Goal: Task Accomplishment & Management: Complete application form

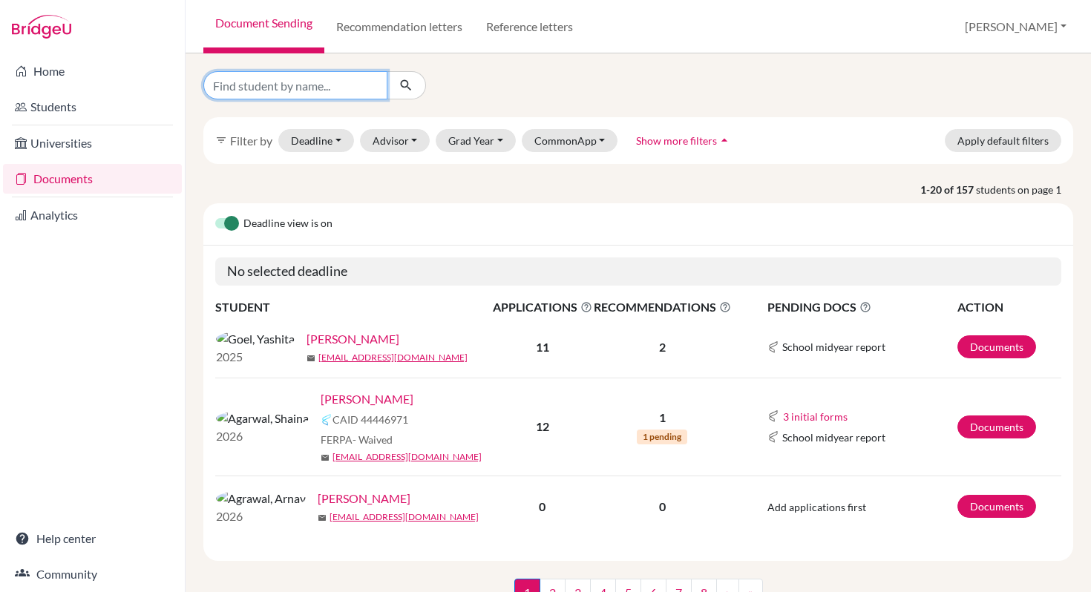
click at [268, 85] on input "Find student by name..." at bounding box center [295, 85] width 184 height 28
type input "Aaditya D"
click at [402, 86] on icon "submit" at bounding box center [405, 85] width 15 height 15
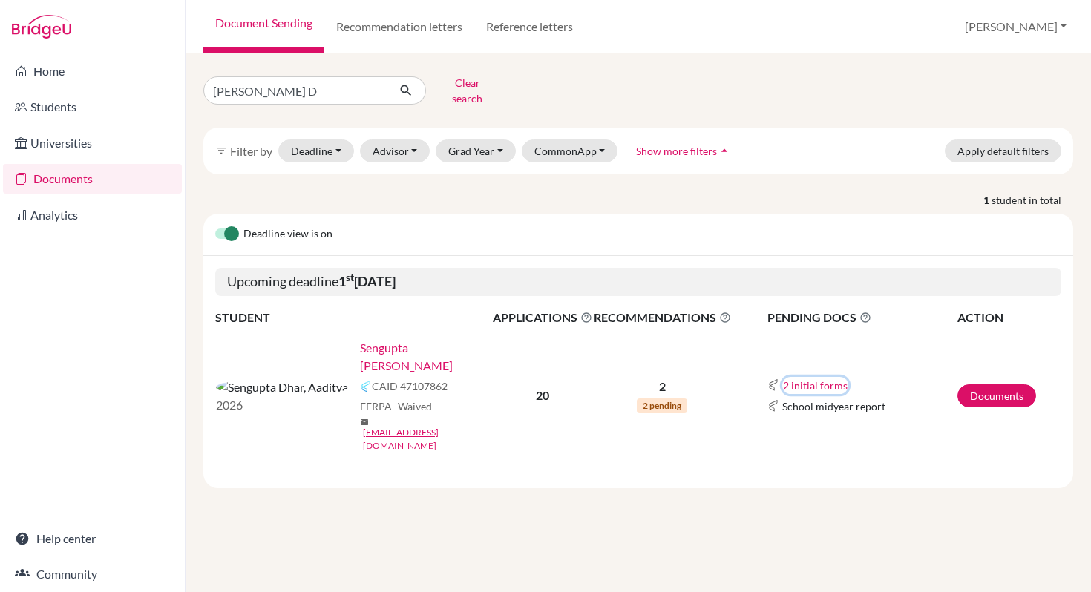
click at [811, 377] on button "2 initial forms" at bounding box center [815, 385] width 66 height 17
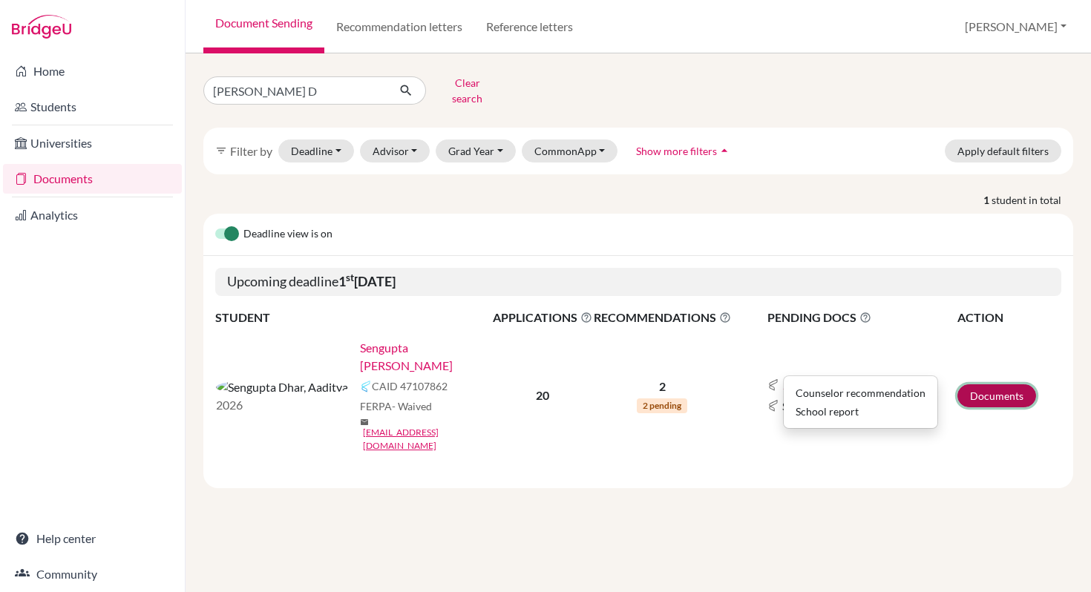
click at [971, 384] on link "Documents" at bounding box center [996, 395] width 79 height 23
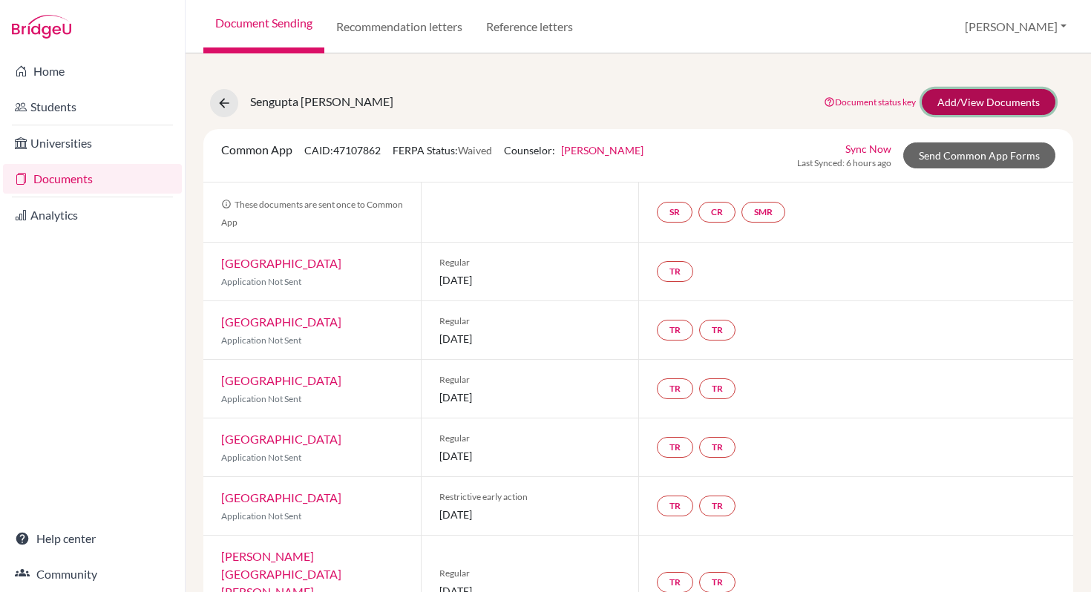
click at [961, 108] on link "Add/View Documents" at bounding box center [988, 102] width 134 height 26
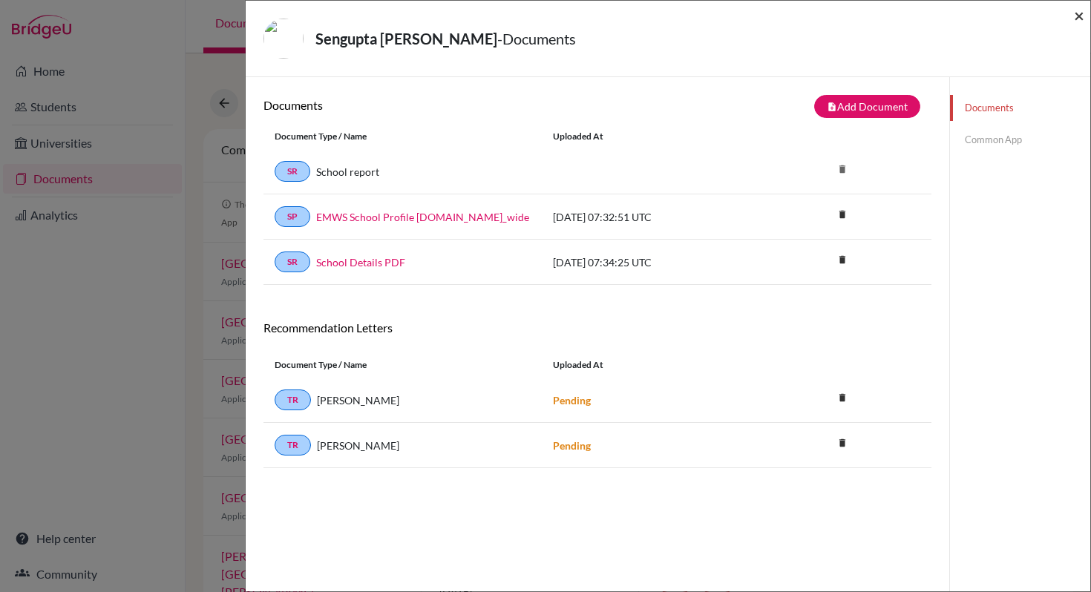
click at [1079, 22] on span "×" at bounding box center [1079, 15] width 10 height 22
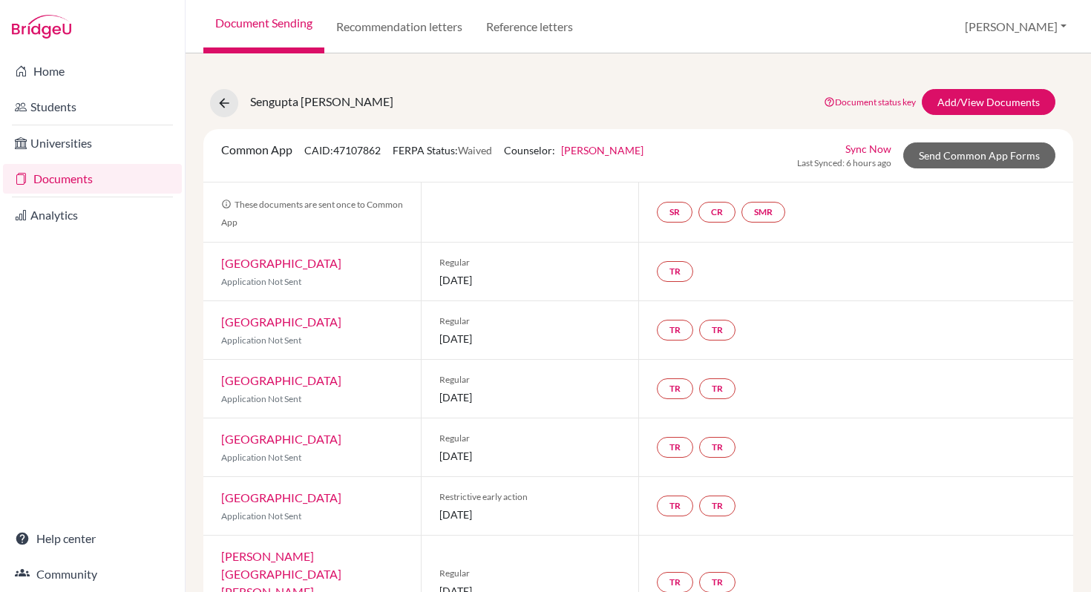
click at [872, 153] on link "Sync Now" at bounding box center [868, 149] width 46 height 16
click at [855, 151] on link "Sync Now" at bounding box center [868, 149] width 46 height 16
click at [860, 150] on link "Sync Now" at bounding box center [868, 149] width 46 height 16
click at [931, 155] on link "Send Common App Forms" at bounding box center [979, 155] width 152 height 26
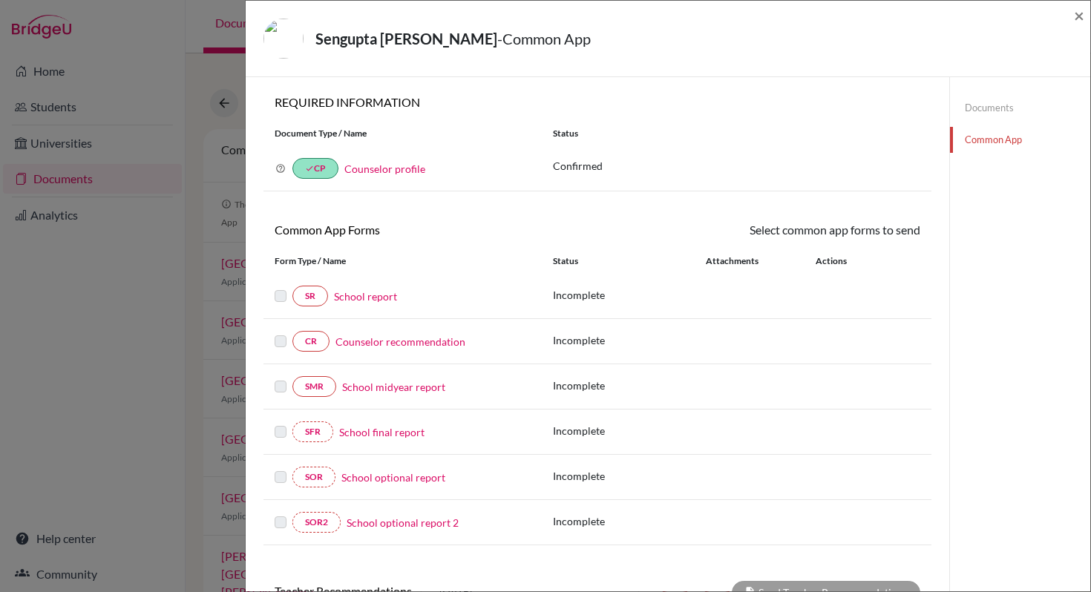
click at [357, 300] on link "School report" at bounding box center [365, 297] width 63 height 16
click at [349, 296] on link "School report" at bounding box center [365, 297] width 63 height 16
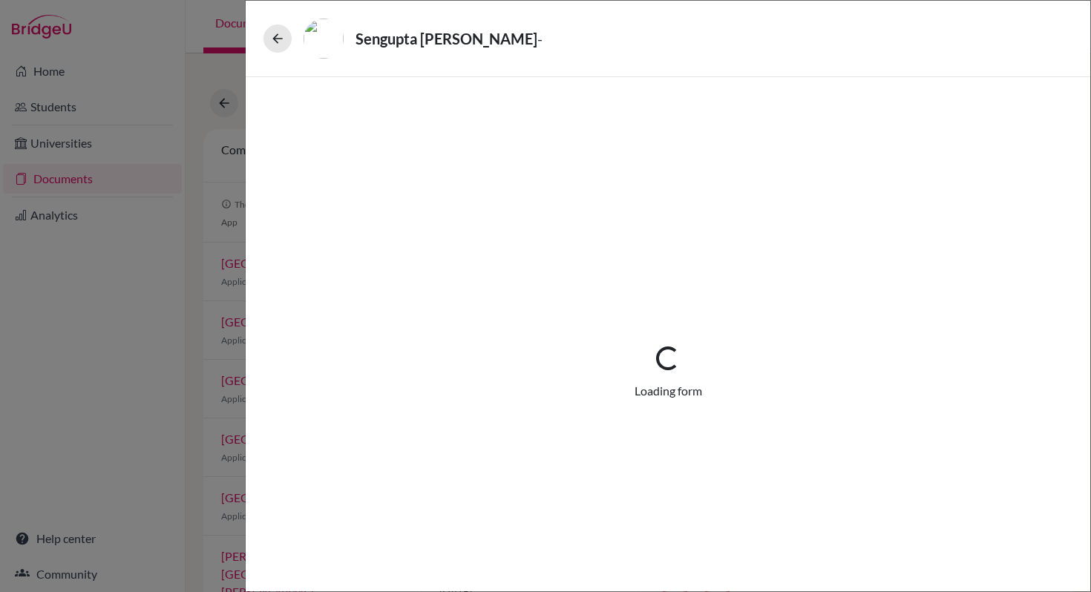
select select "1"
select select "0"
select select "1"
select select "2"
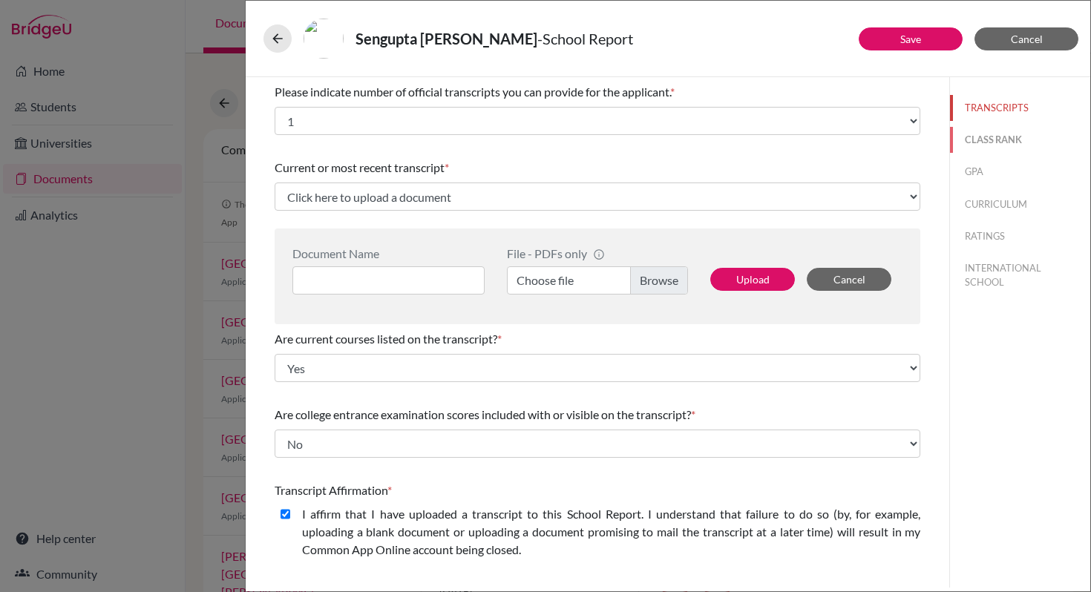
click at [960, 142] on button "CLASS RANK" at bounding box center [1020, 140] width 140 height 26
select select "5"
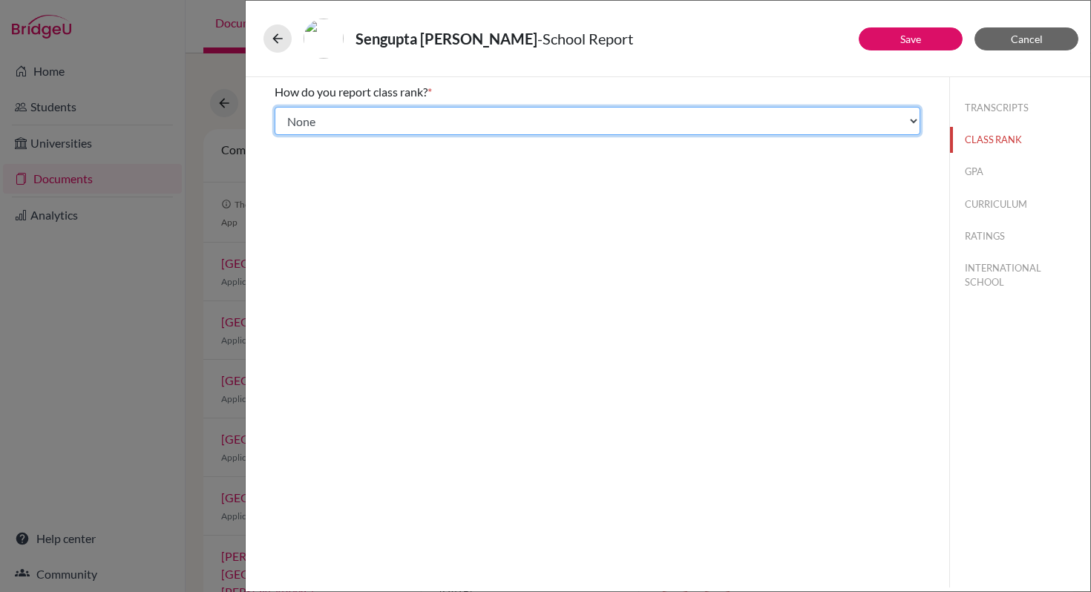
click at [917, 125] on select "Select... Exact Decile Quintile Quartile None" at bounding box center [596, 121] width 645 height 28
click at [274, 107] on select "Select... Exact Decile Quintile Quartile None" at bounding box center [596, 121] width 645 height 28
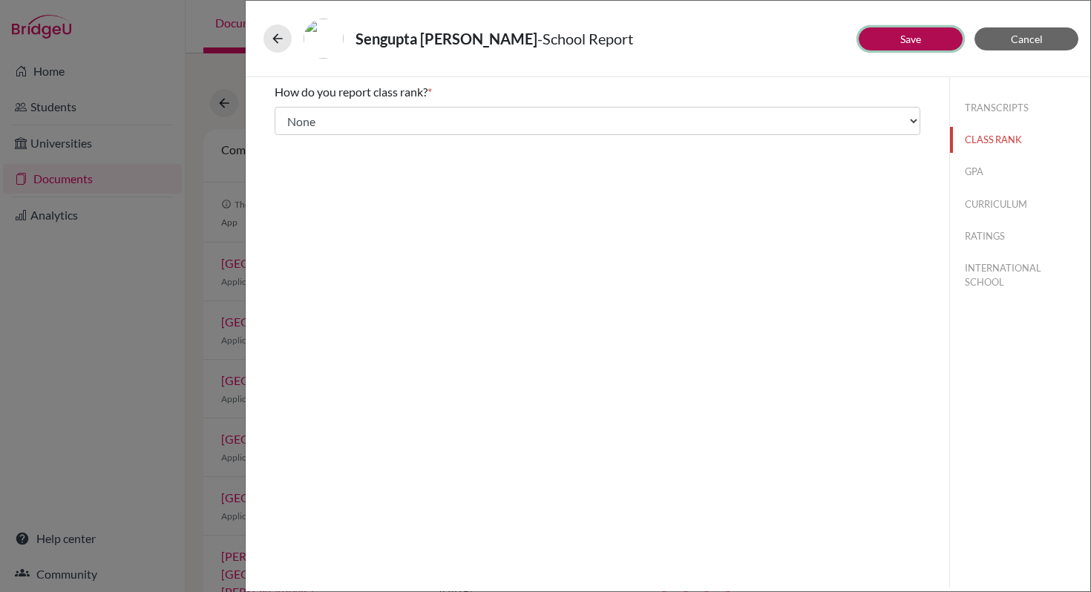
click at [920, 40] on link "Save" at bounding box center [910, 39] width 21 height 13
click at [978, 175] on button "GPA" at bounding box center [1020, 172] width 140 height 26
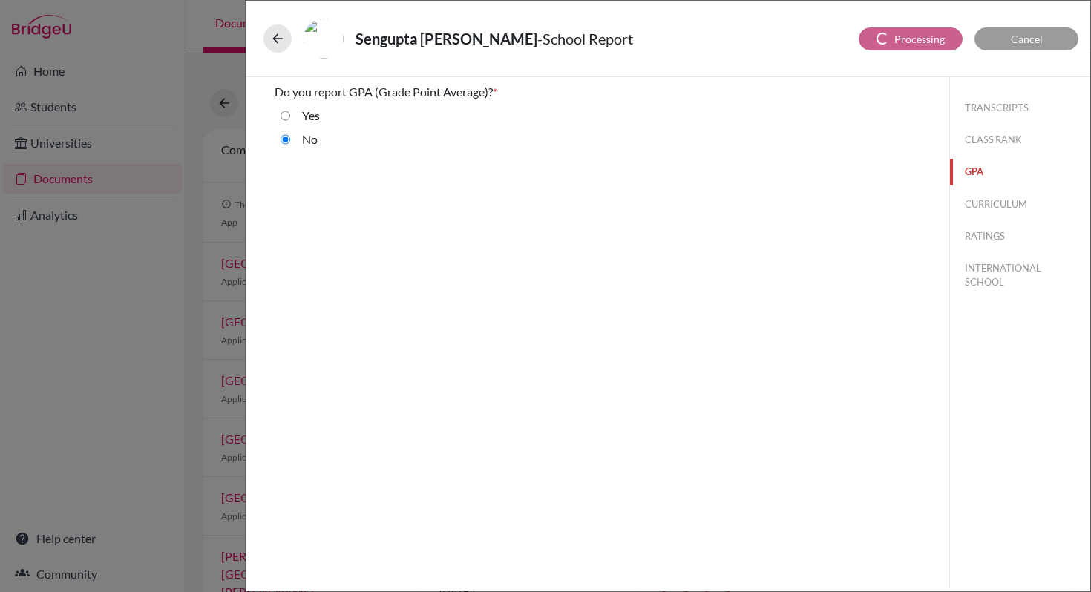
select select "0"
select select "2"
select select "1"
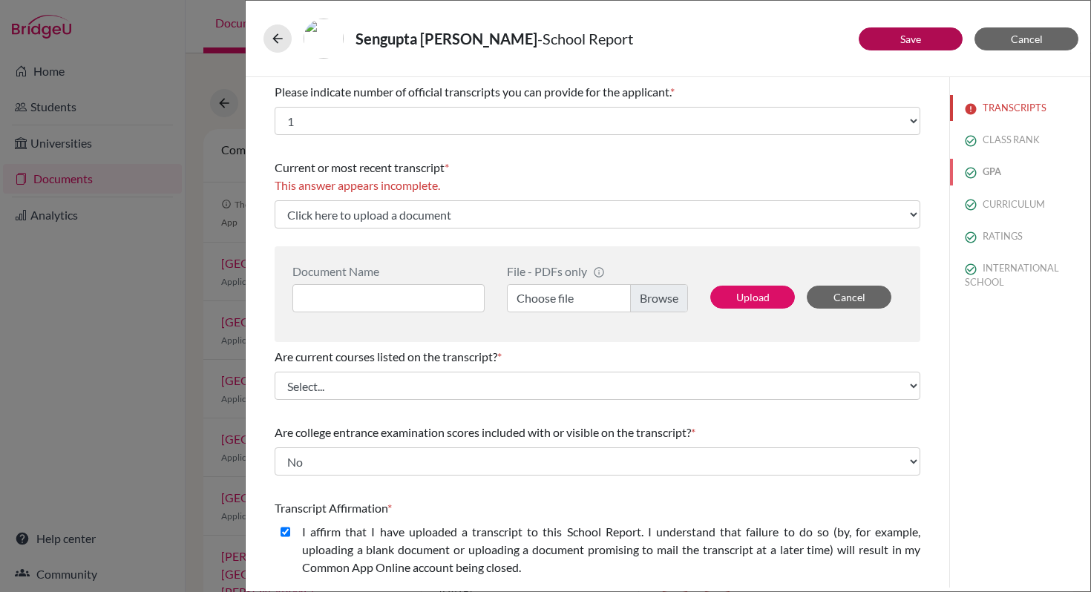
click at [981, 176] on button "GPA" at bounding box center [1020, 172] width 140 height 26
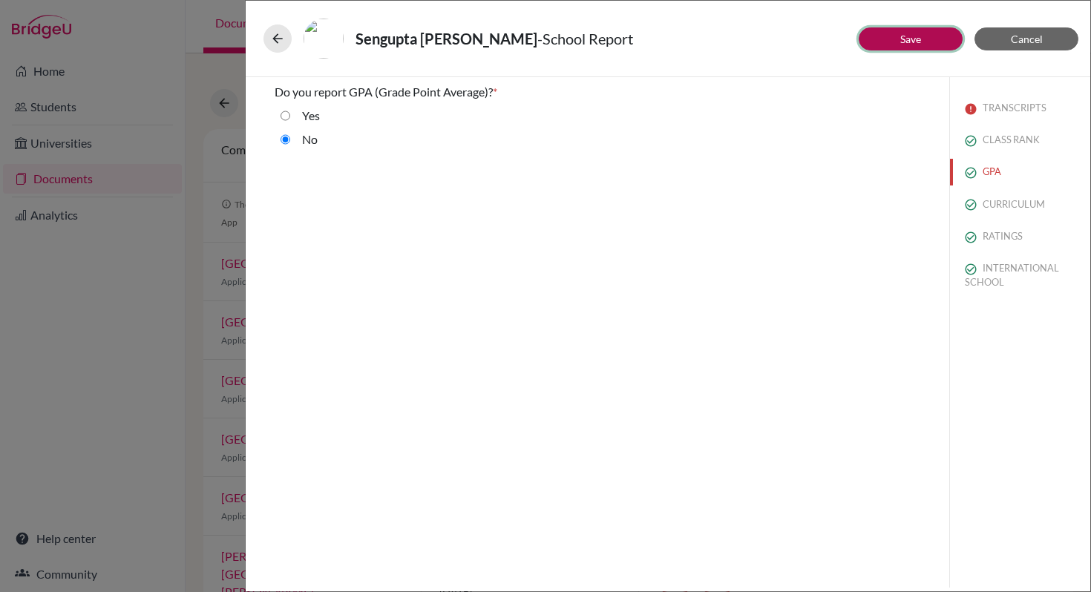
click at [890, 43] on button "Save" at bounding box center [910, 38] width 104 height 23
select select "0"
select select "2"
select select "1"
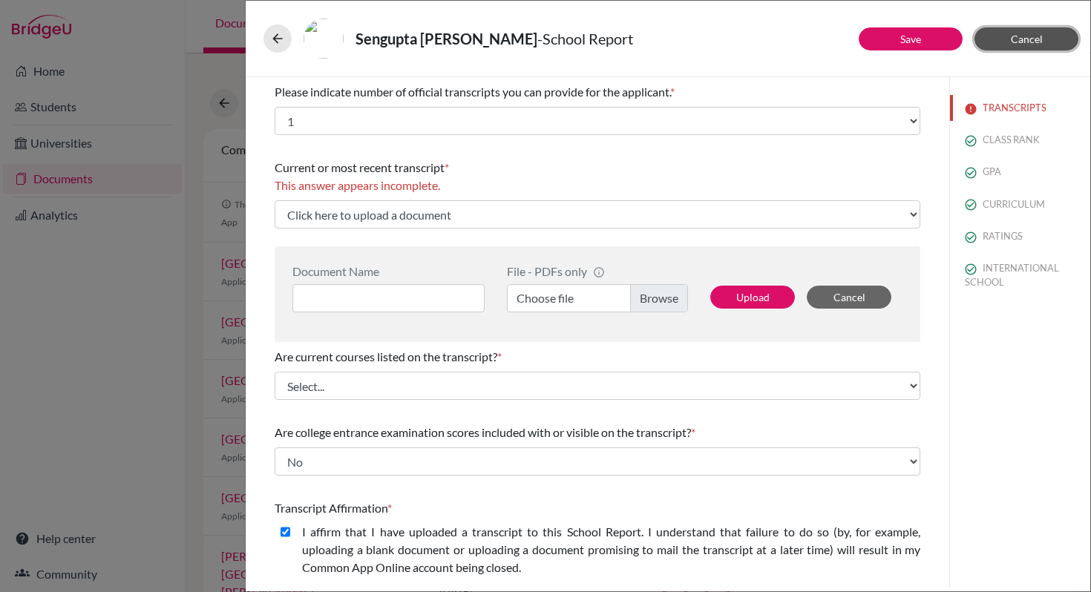
click at [1019, 40] on span "Cancel" at bounding box center [1026, 39] width 32 height 13
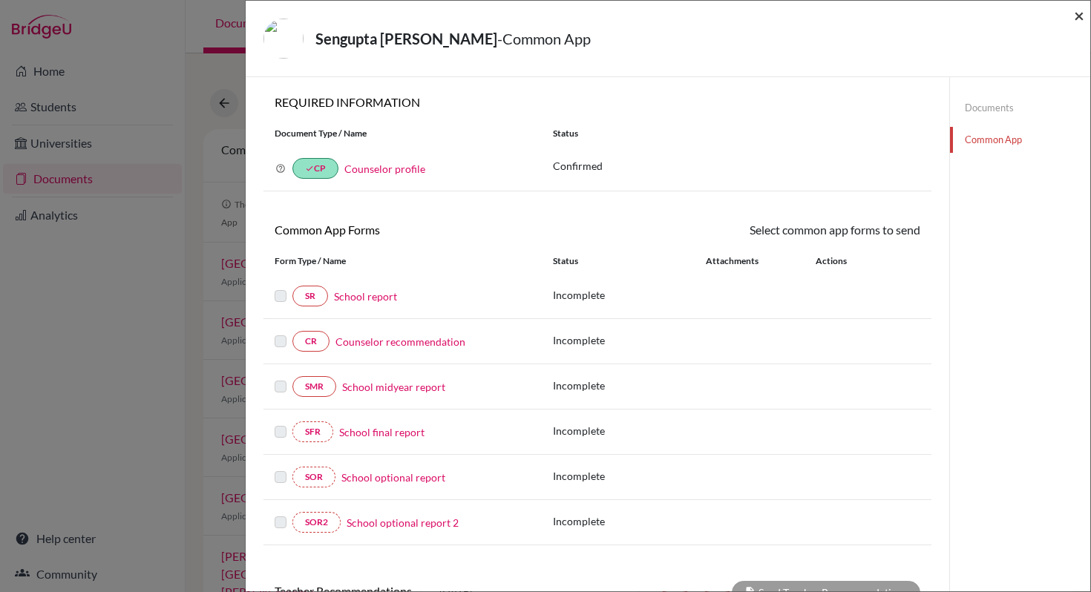
click at [1076, 19] on span "×" at bounding box center [1079, 15] width 10 height 22
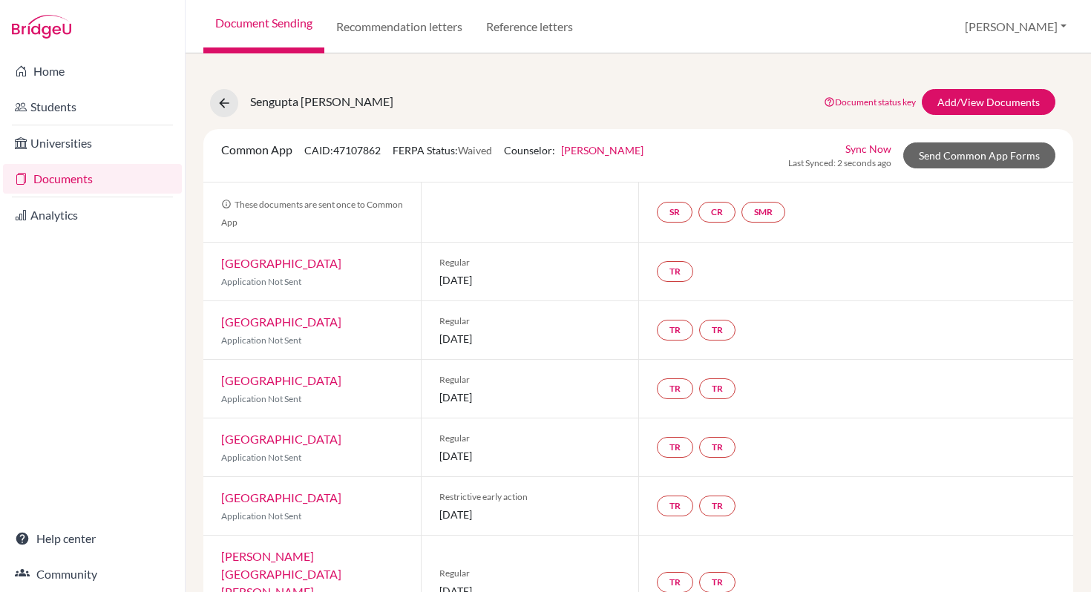
click at [269, 28] on link "Document Sending" at bounding box center [263, 26] width 121 height 53
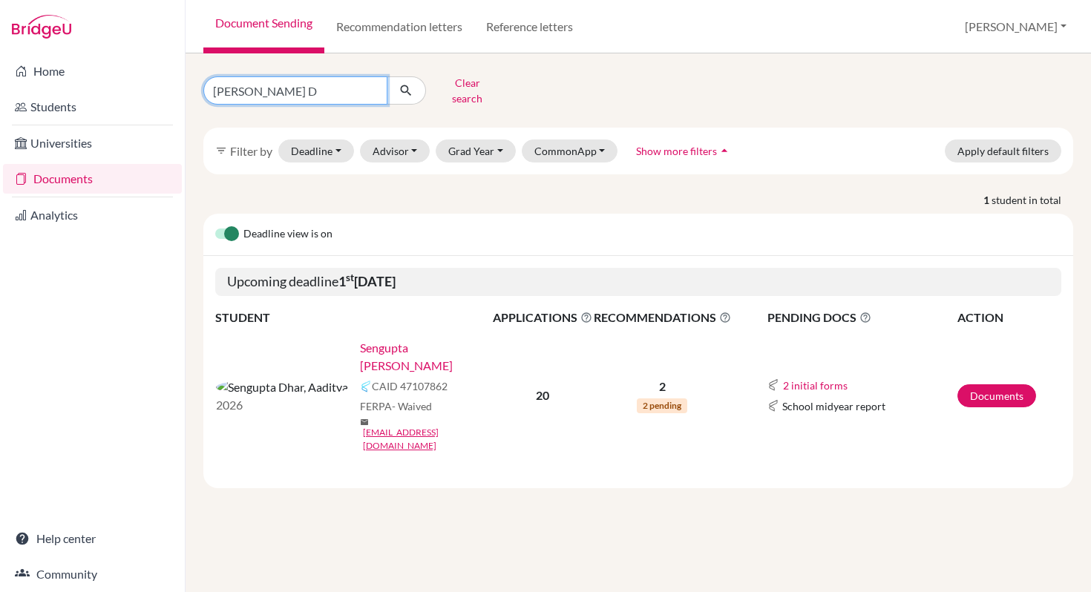
click at [275, 90] on input "Aaditya D" at bounding box center [295, 90] width 184 height 28
type input "A"
type input "Rania"
click at [407, 83] on icon "submit" at bounding box center [405, 90] width 15 height 15
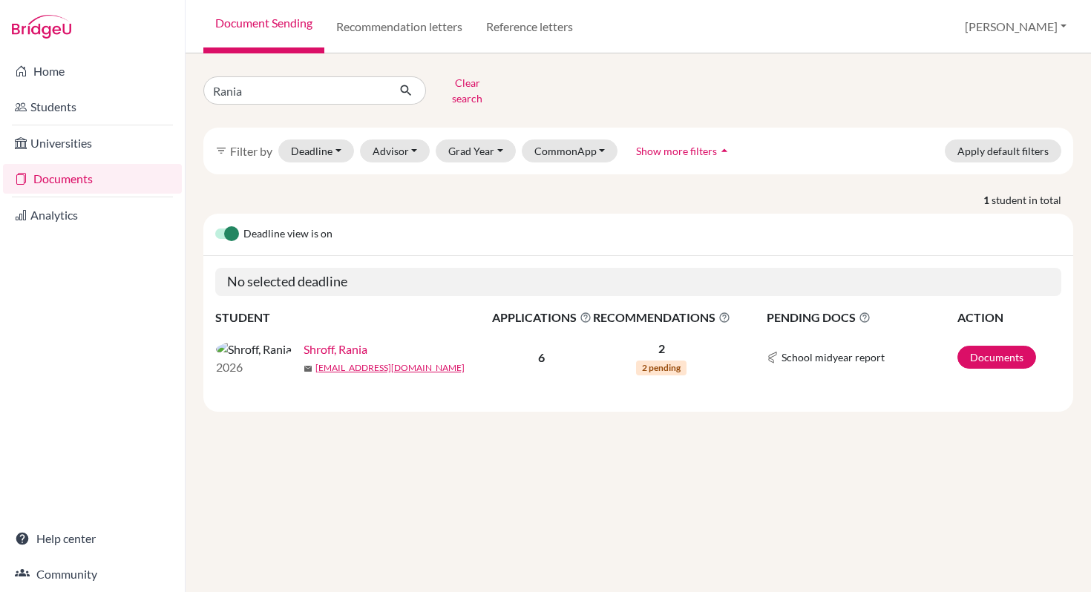
click at [313, 343] on link "Shroff, Rania" at bounding box center [335, 350] width 64 height 18
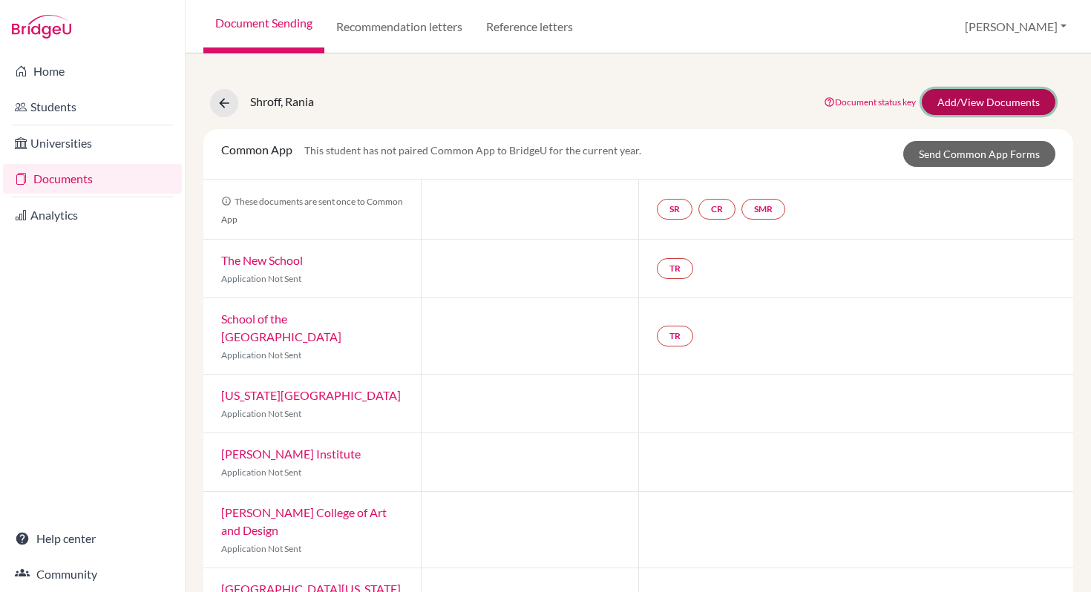
click at [967, 99] on link "Add/View Documents" at bounding box center [988, 102] width 134 height 26
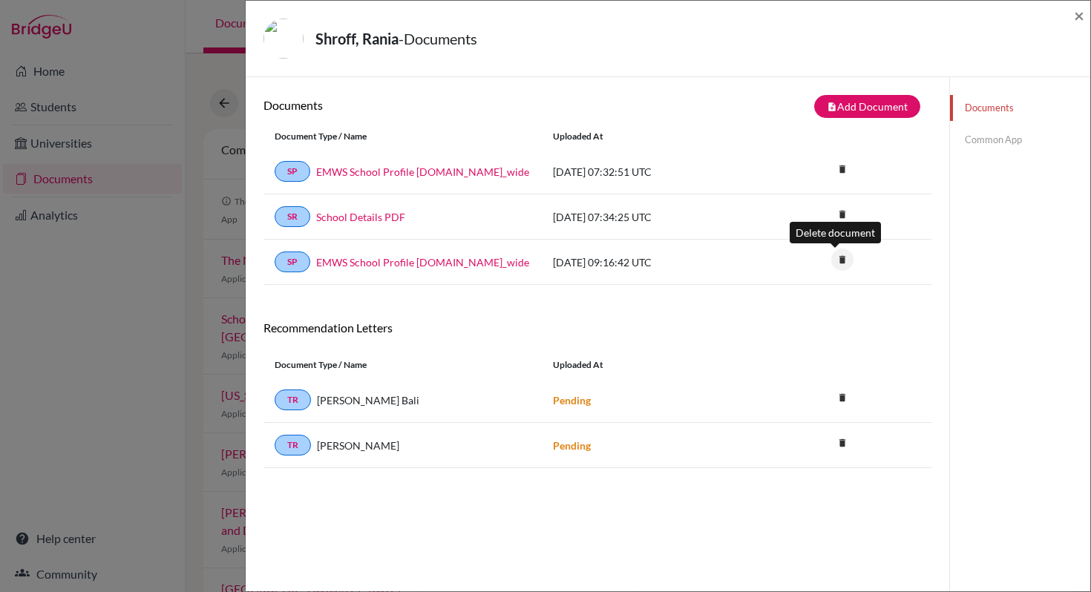
click at [839, 262] on icon "delete" at bounding box center [842, 260] width 22 height 22
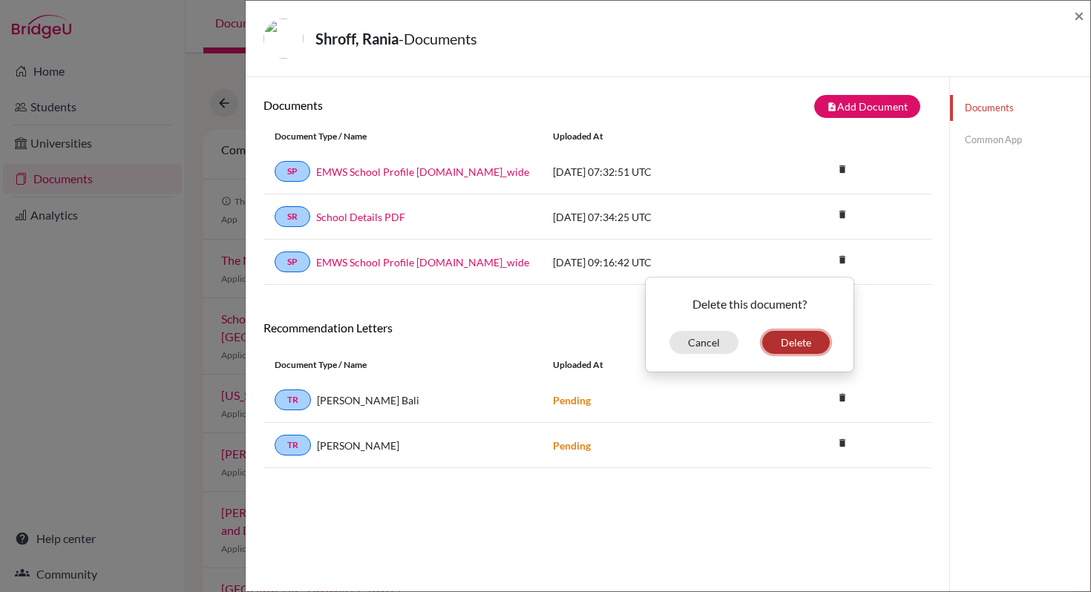
click at [778, 343] on button "Delete" at bounding box center [796, 342] width 68 height 23
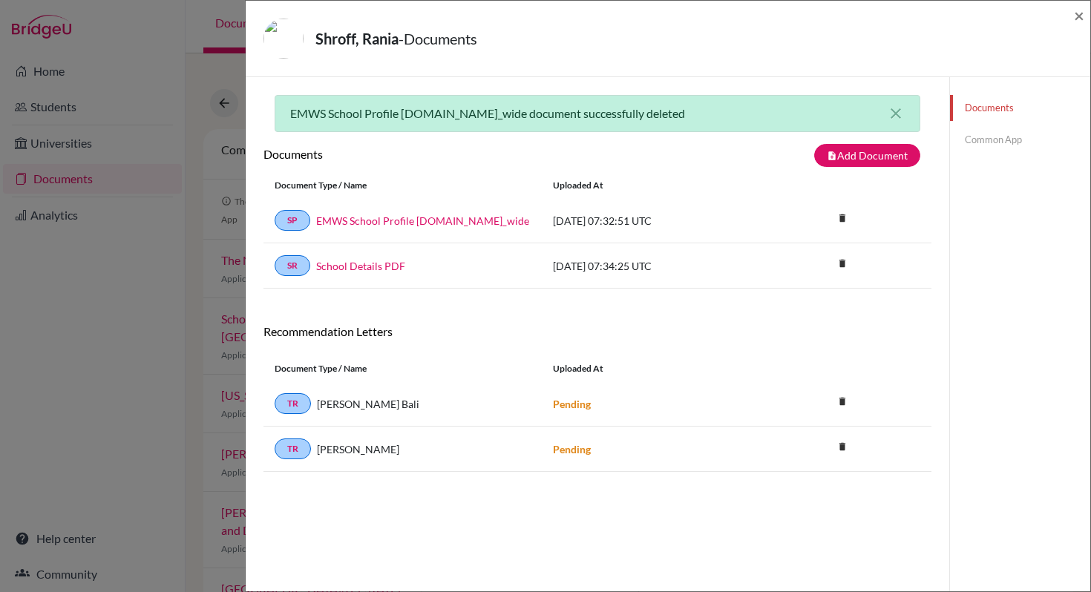
click at [971, 111] on link "Documents" at bounding box center [1020, 108] width 140 height 26
click at [980, 144] on link "Common App" at bounding box center [1020, 140] width 140 height 26
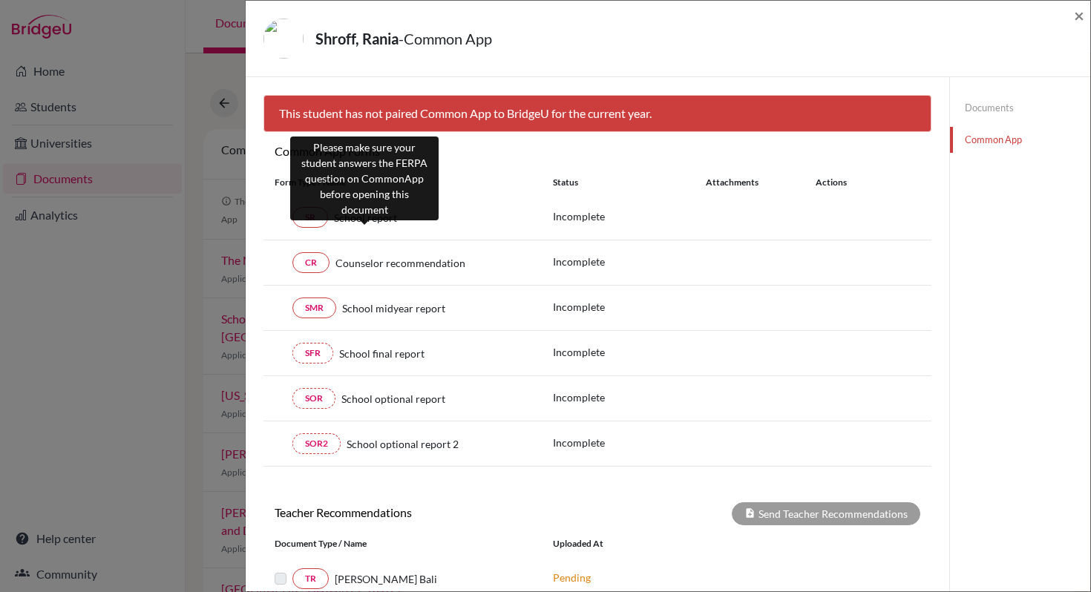
click at [378, 217] on span "School report" at bounding box center [365, 218] width 63 height 16
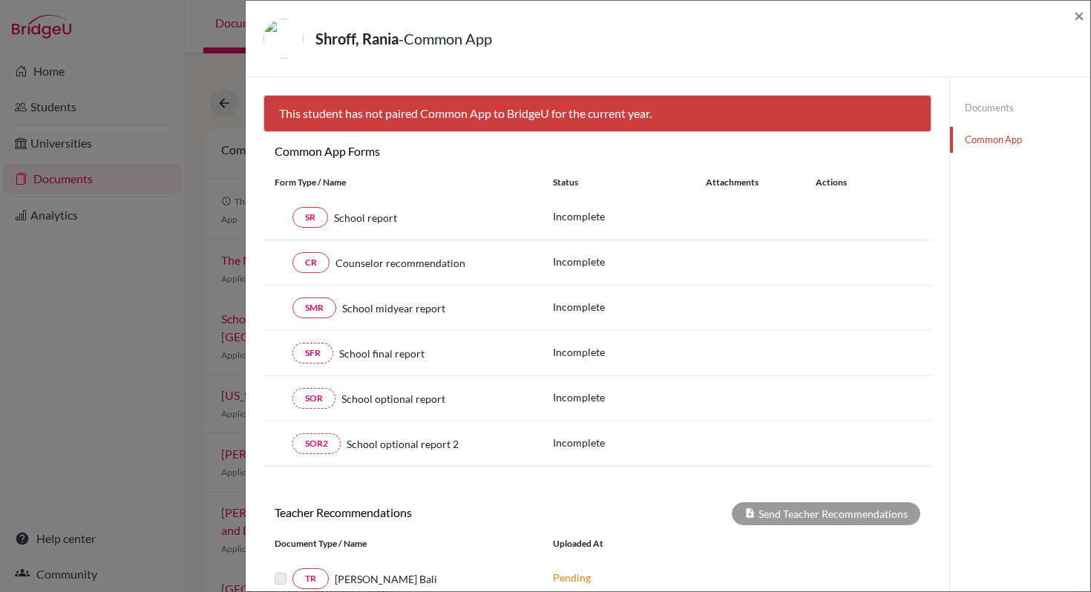
click at [980, 145] on link "Common App" at bounding box center [1020, 140] width 140 height 26
click at [1078, 18] on span "×" at bounding box center [1079, 15] width 10 height 22
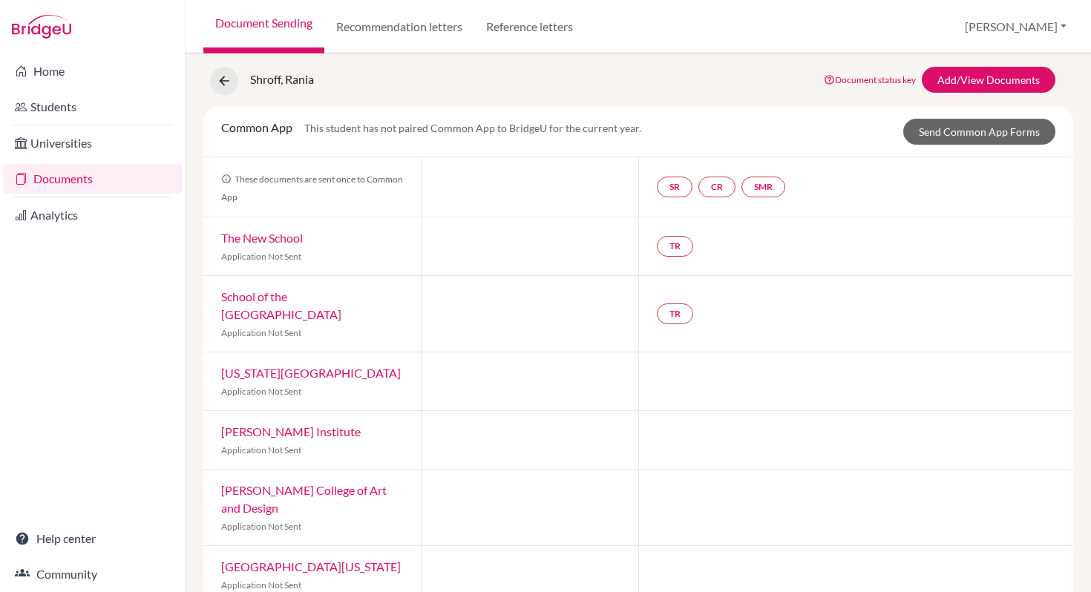
scroll to position [21, 0]
click at [869, 83] on link "Document status key" at bounding box center [869, 81] width 92 height 11
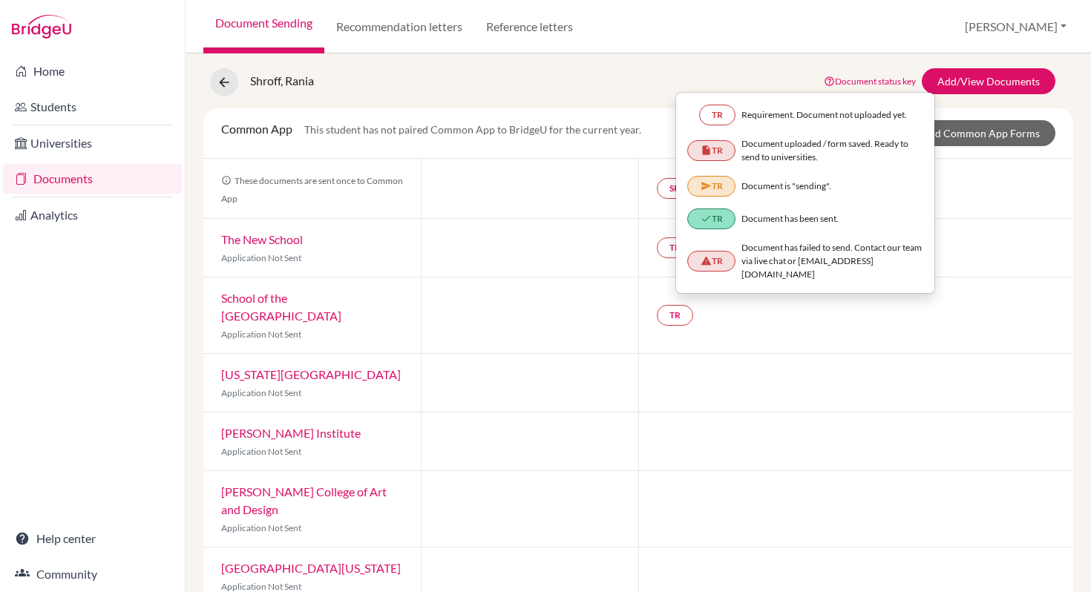
click at [829, 309] on div "TR" at bounding box center [855, 315] width 435 height 76
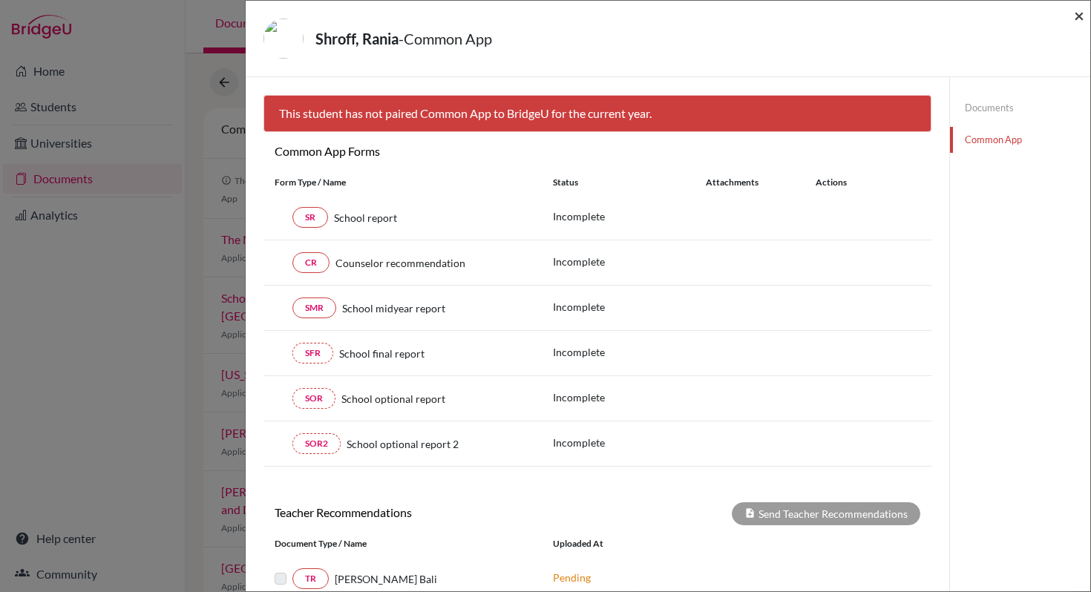
click at [1080, 18] on span "×" at bounding box center [1079, 15] width 10 height 22
click at [1076, 17] on span "×" at bounding box center [1079, 15] width 10 height 22
click at [1083, 16] on span "×" at bounding box center [1079, 15] width 10 height 22
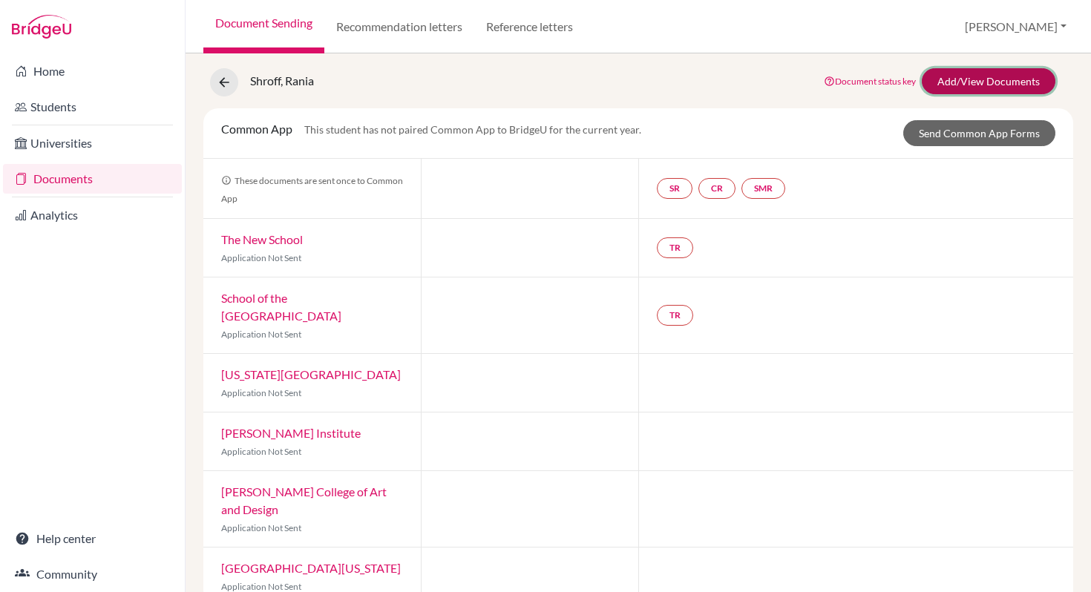
click at [936, 87] on link "Add/View Documents" at bounding box center [988, 81] width 134 height 26
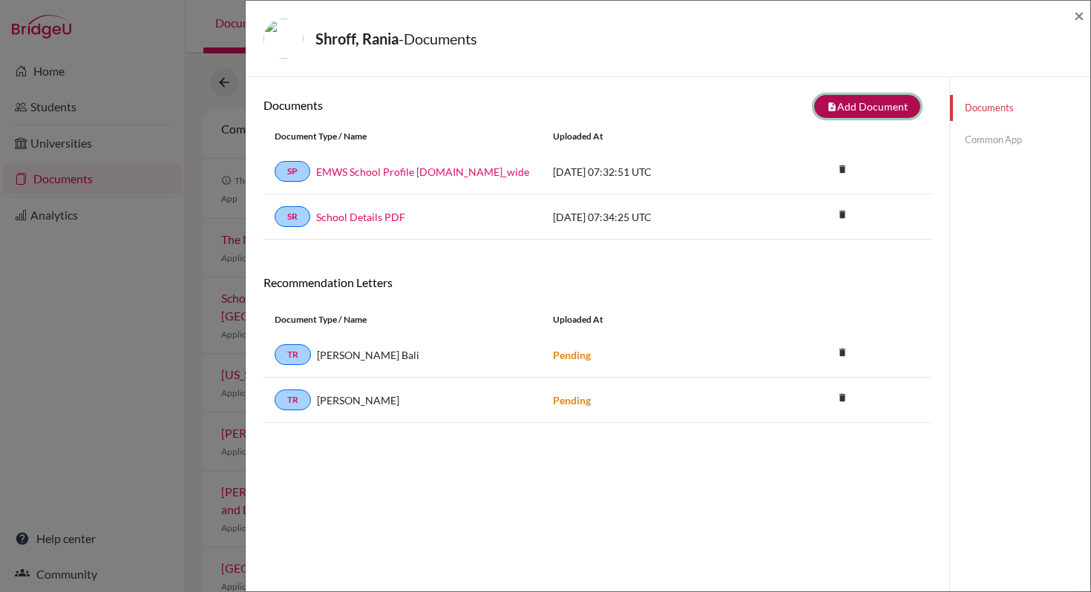
click at [877, 113] on button "note_add Add Document" at bounding box center [867, 106] width 106 height 23
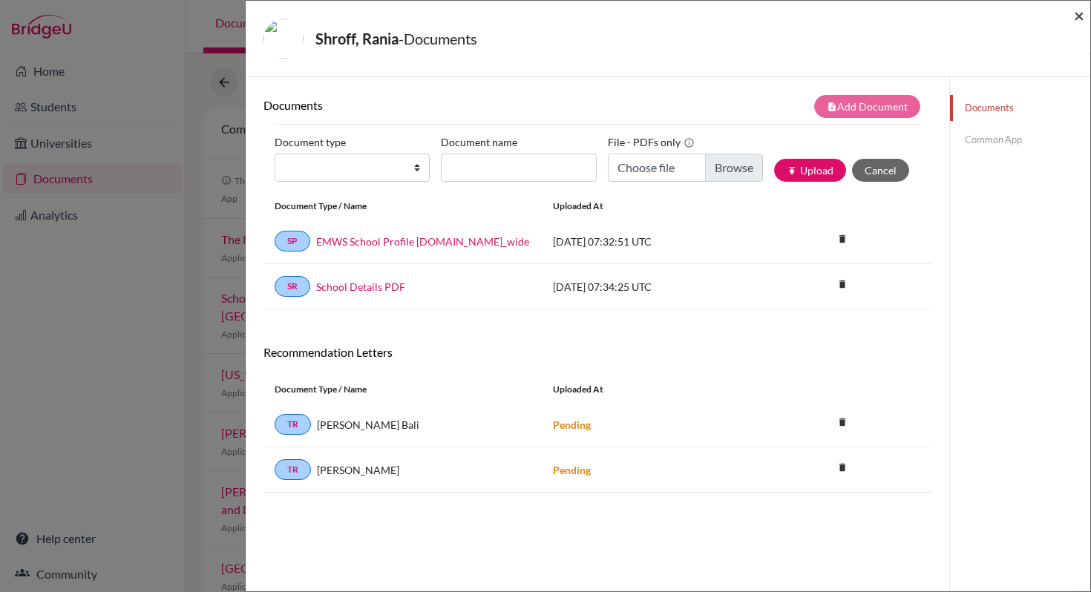
click at [1082, 17] on span "×" at bounding box center [1079, 15] width 10 height 22
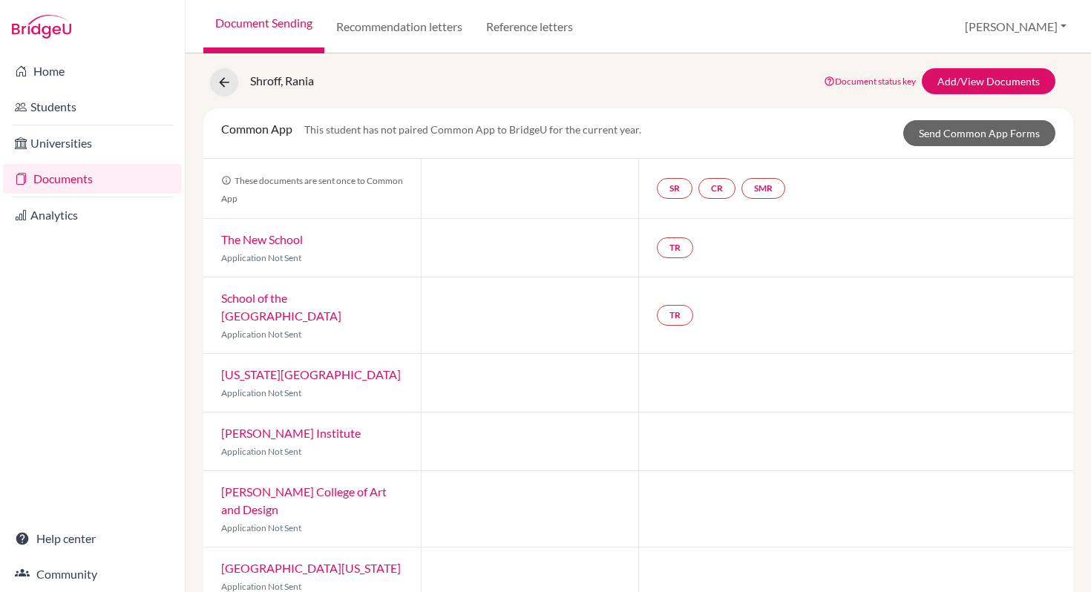
click at [92, 180] on link "Documents" at bounding box center [92, 179] width 179 height 30
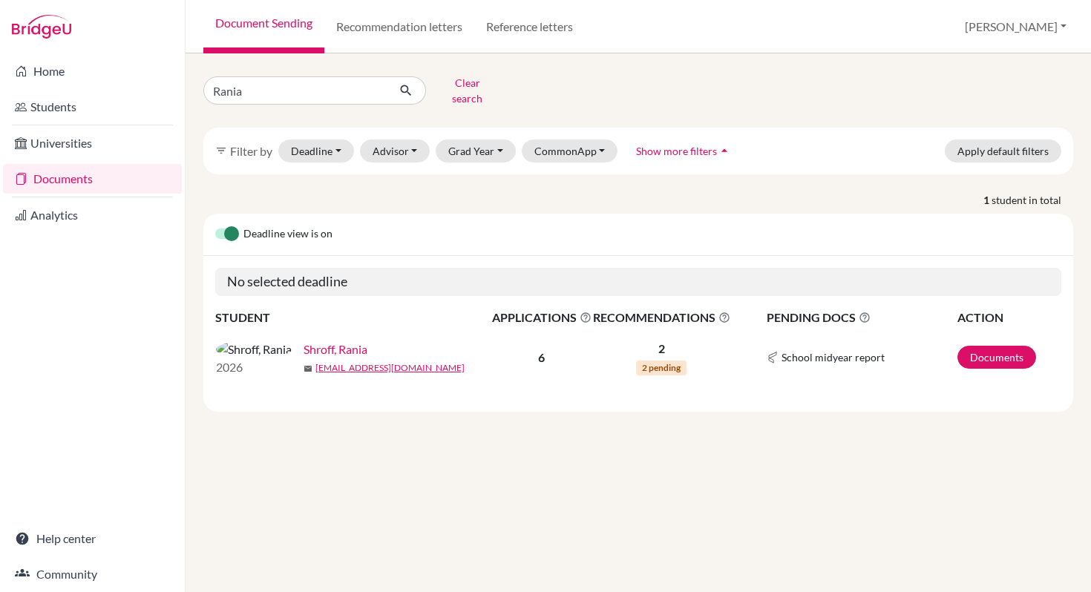
click at [298, 32] on link "Document Sending" at bounding box center [263, 26] width 121 height 53
click at [371, 85] on input "Rania" at bounding box center [295, 90] width 184 height 28
type input "Ziya"
click at [408, 86] on icon "submit" at bounding box center [405, 90] width 15 height 15
click at [994, 357] on link "Documents" at bounding box center [996, 357] width 79 height 23
